Goal: Task Accomplishment & Management: Manage account settings

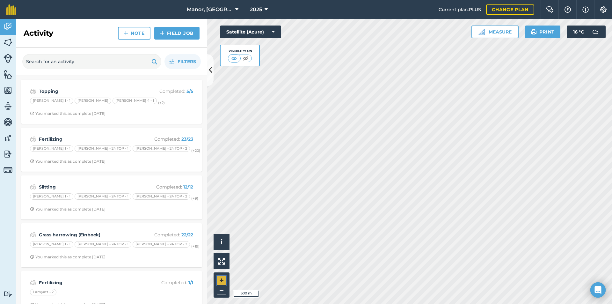
click at [220, 278] on button "+" at bounding box center [222, 280] width 10 height 10
click at [220, 279] on button "+" at bounding box center [222, 280] width 10 height 10
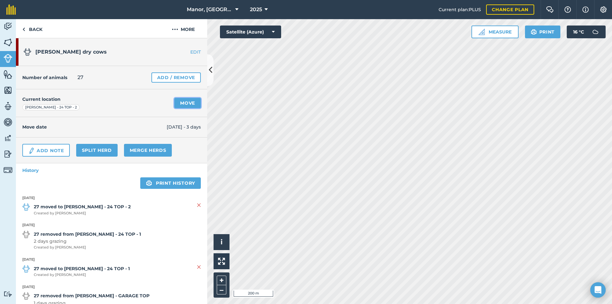
click at [180, 102] on link "Move" at bounding box center [187, 103] width 26 height 10
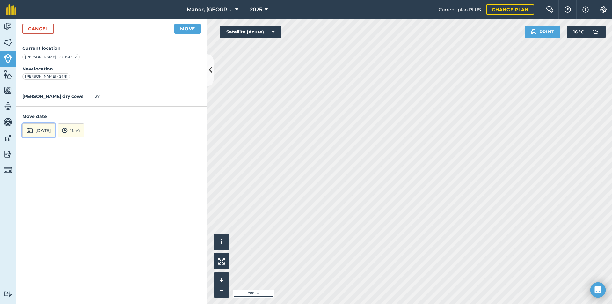
click at [46, 133] on button "[DATE]" at bounding box center [38, 130] width 33 height 14
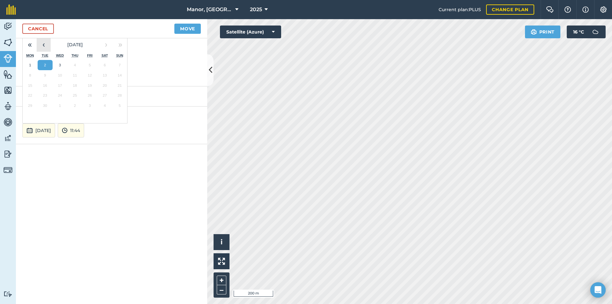
click at [43, 45] on button "‹" at bounding box center [44, 45] width 14 height 14
click at [117, 104] on button "31" at bounding box center [119, 105] width 15 height 10
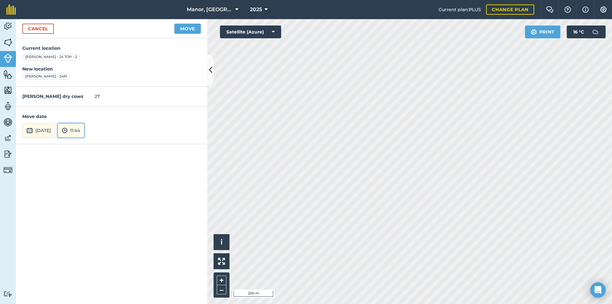
click at [84, 129] on button "11:44" at bounding box center [71, 130] width 26 height 14
click at [88, 84] on button "14:30" at bounding box center [73, 87] width 30 height 10
click at [178, 29] on button "Move" at bounding box center [187, 29] width 26 height 10
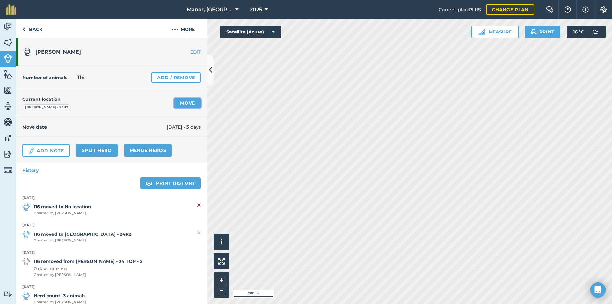
click at [188, 104] on link "Move" at bounding box center [187, 103] width 26 height 10
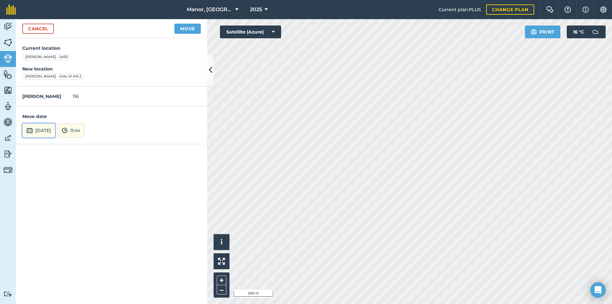
click at [55, 134] on button "[DATE]" at bounding box center [38, 130] width 33 height 14
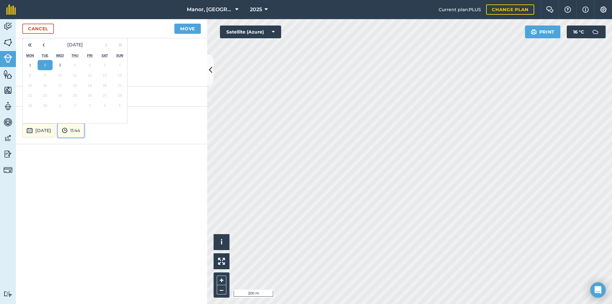
click at [68, 128] on img at bounding box center [65, 131] width 6 height 8
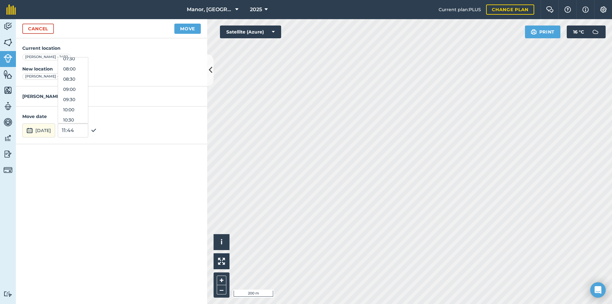
scroll to position [99, 0]
click at [88, 84] on button "06:00" at bounding box center [73, 85] width 30 height 10
click at [179, 30] on button "Move" at bounding box center [187, 29] width 26 height 10
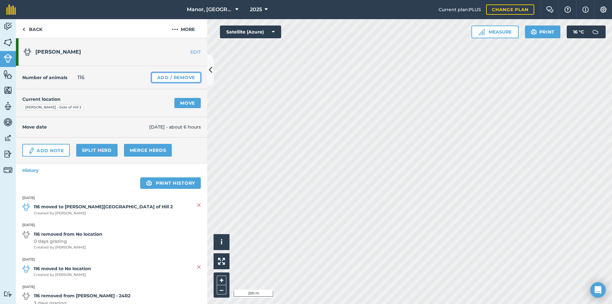
click at [173, 80] on link "Add / Remove" at bounding box center [175, 77] width 49 height 10
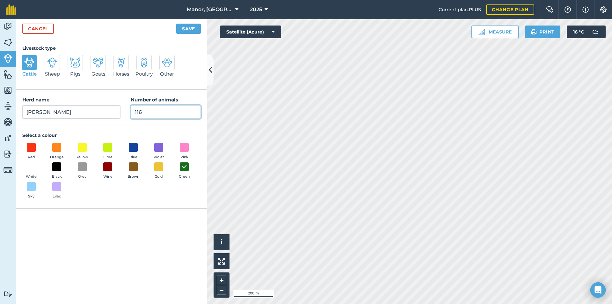
drag, startPoint x: 137, startPoint y: 112, endPoint x: 91, endPoint y: 112, distance: 45.3
click at [91, 112] on div "Herd name [PERSON_NAME] milkers Number of animals 116" at bounding box center [111, 108] width 191 height 36
type input "121"
click at [189, 30] on button "Save" at bounding box center [188, 29] width 25 height 10
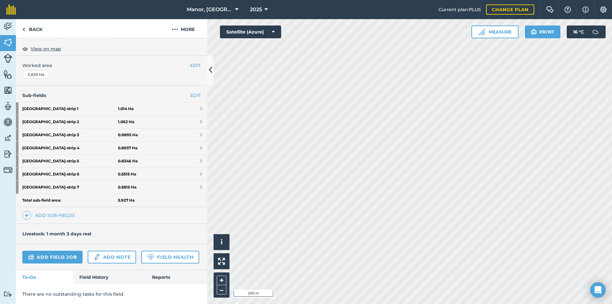
scroll to position [123, 0]
